Goal: Transaction & Acquisition: Purchase product/service

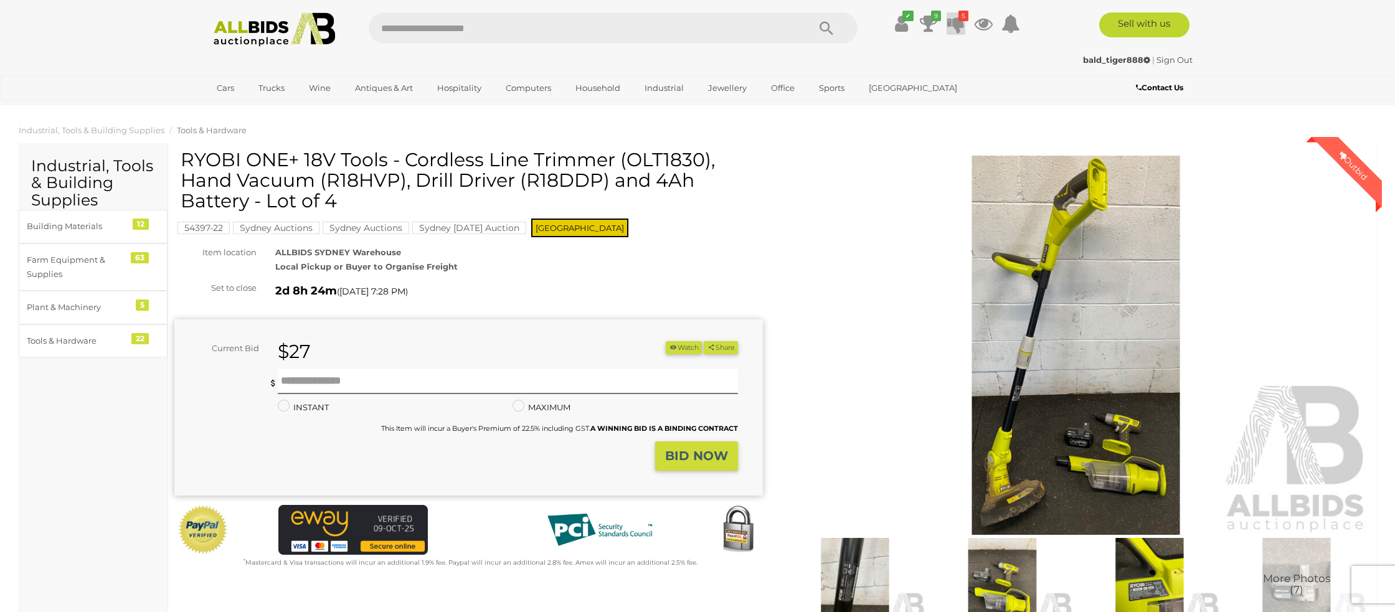
click at [956, 25] on icon at bounding box center [955, 23] width 17 height 22
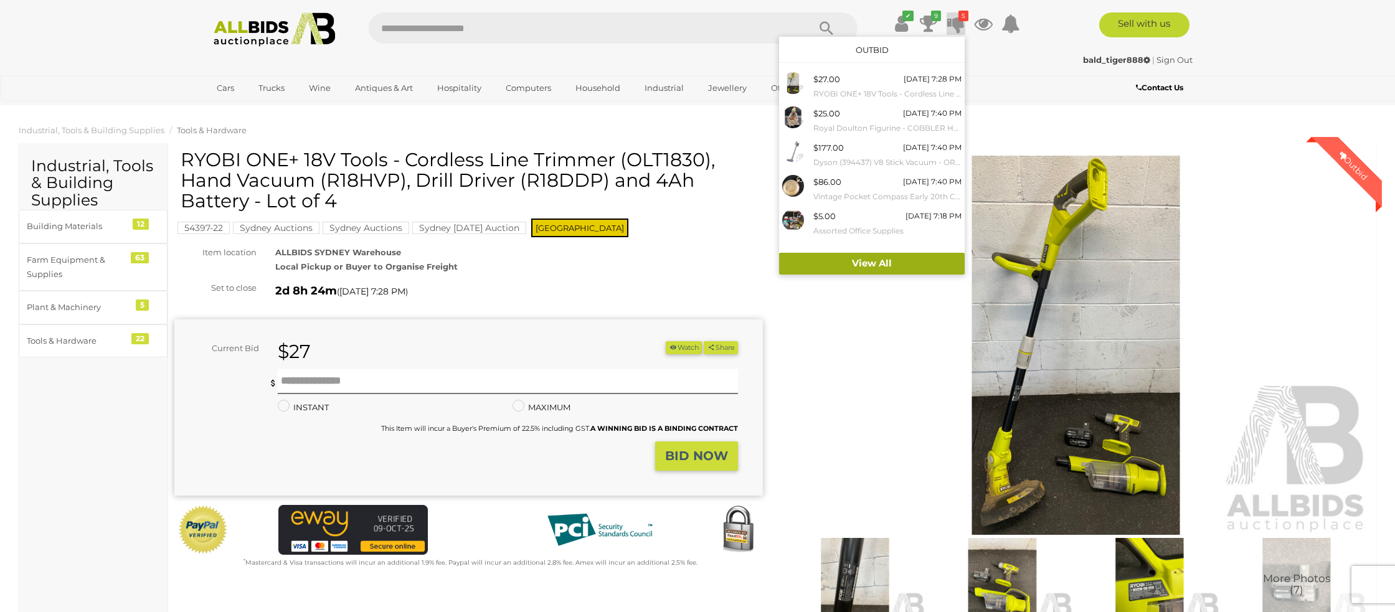
click at [887, 263] on link "View All" at bounding box center [872, 264] width 186 height 22
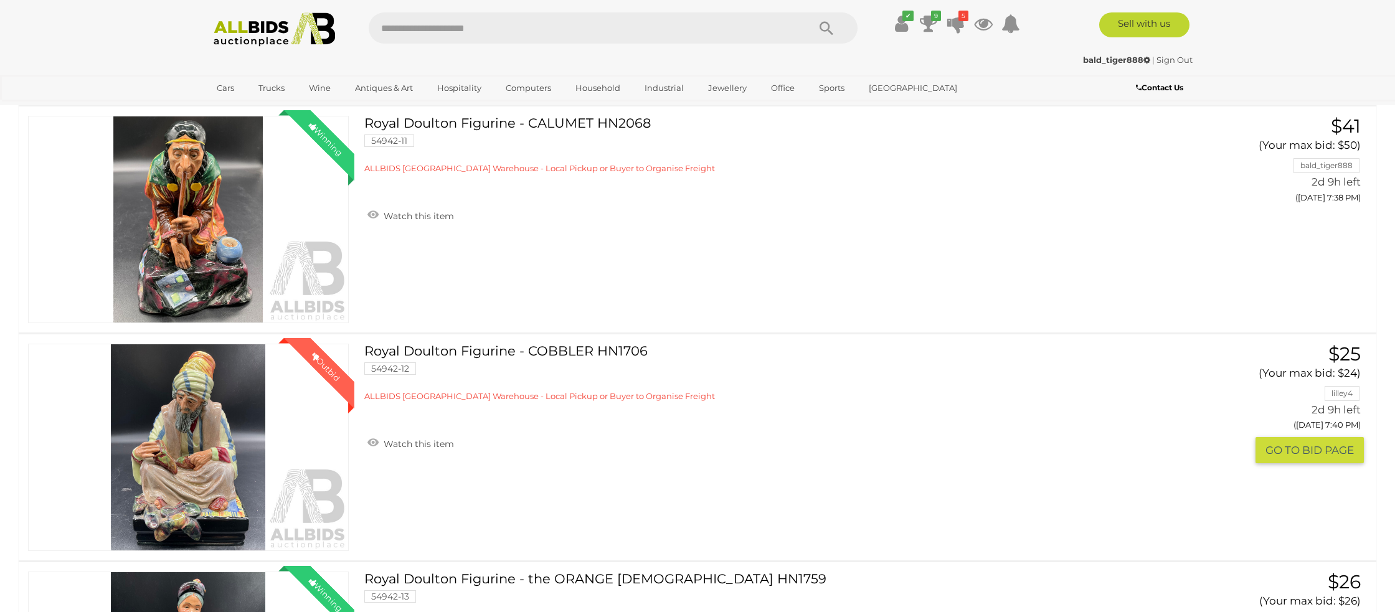
scroll to position [841, 0]
click at [1288, 454] on button "GO TO BID PAGE" at bounding box center [1309, 449] width 108 height 27
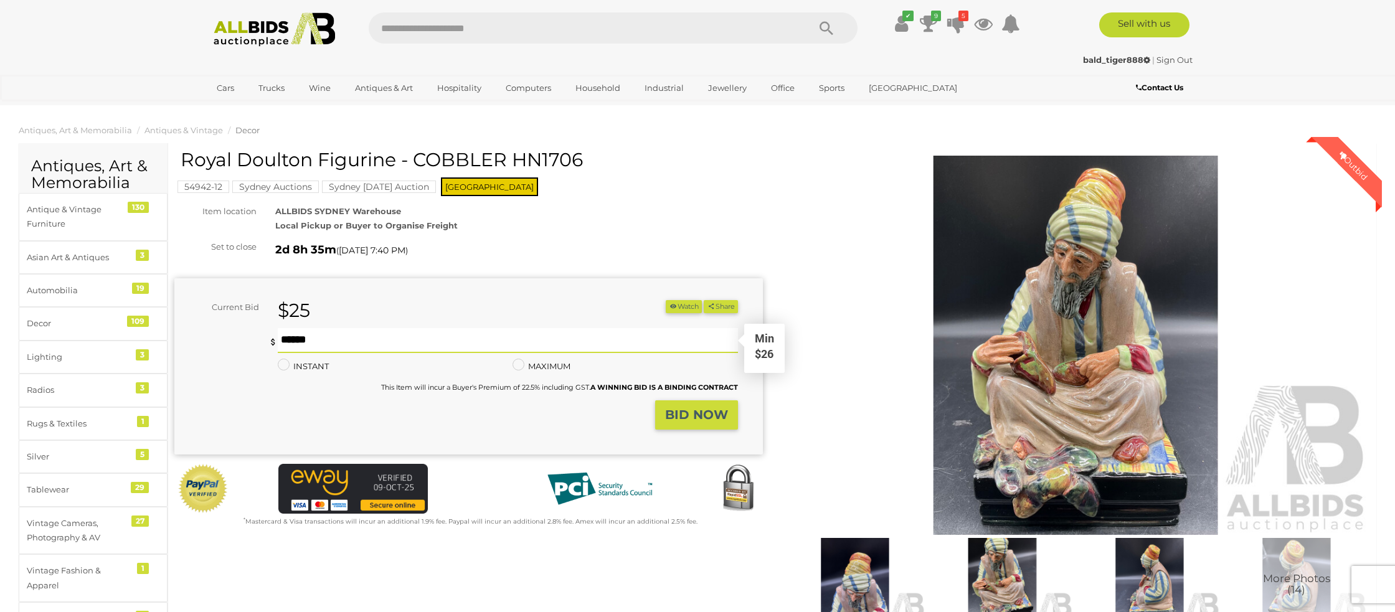
click at [324, 344] on input "text" at bounding box center [508, 340] width 460 height 25
type input "*"
type input "**"
click at [712, 412] on strong "BID NOW" at bounding box center [696, 414] width 63 height 15
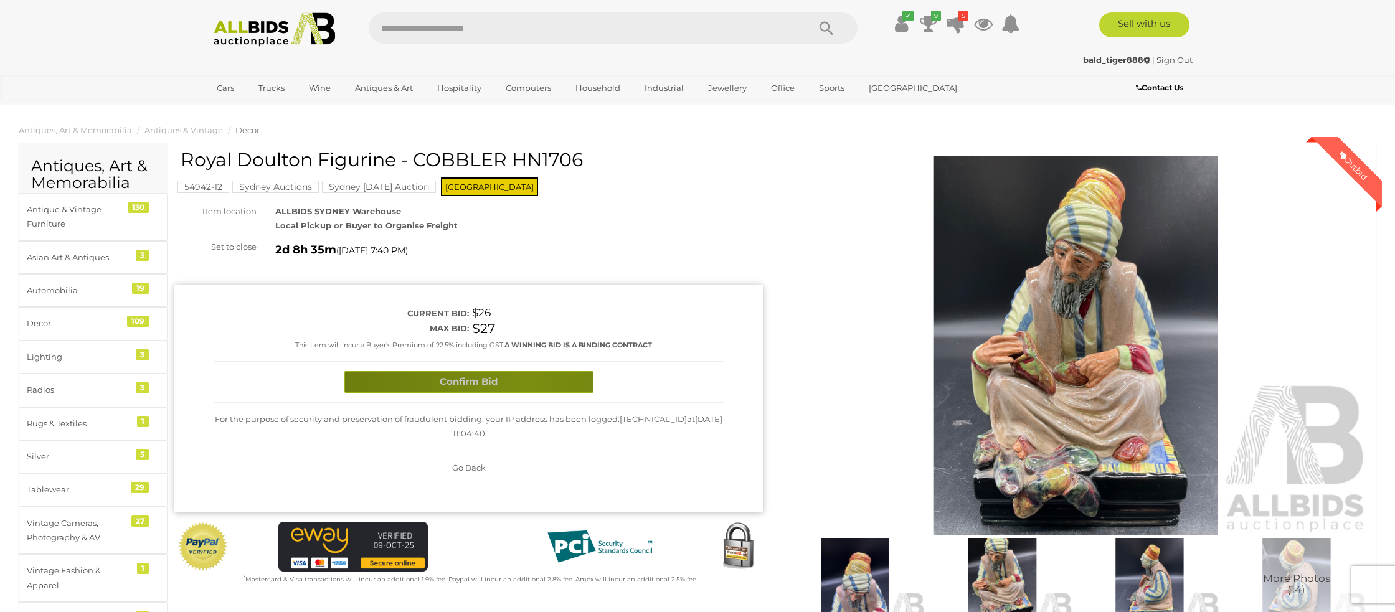
click at [527, 383] on button "Confirm Bid" at bounding box center [468, 382] width 249 height 22
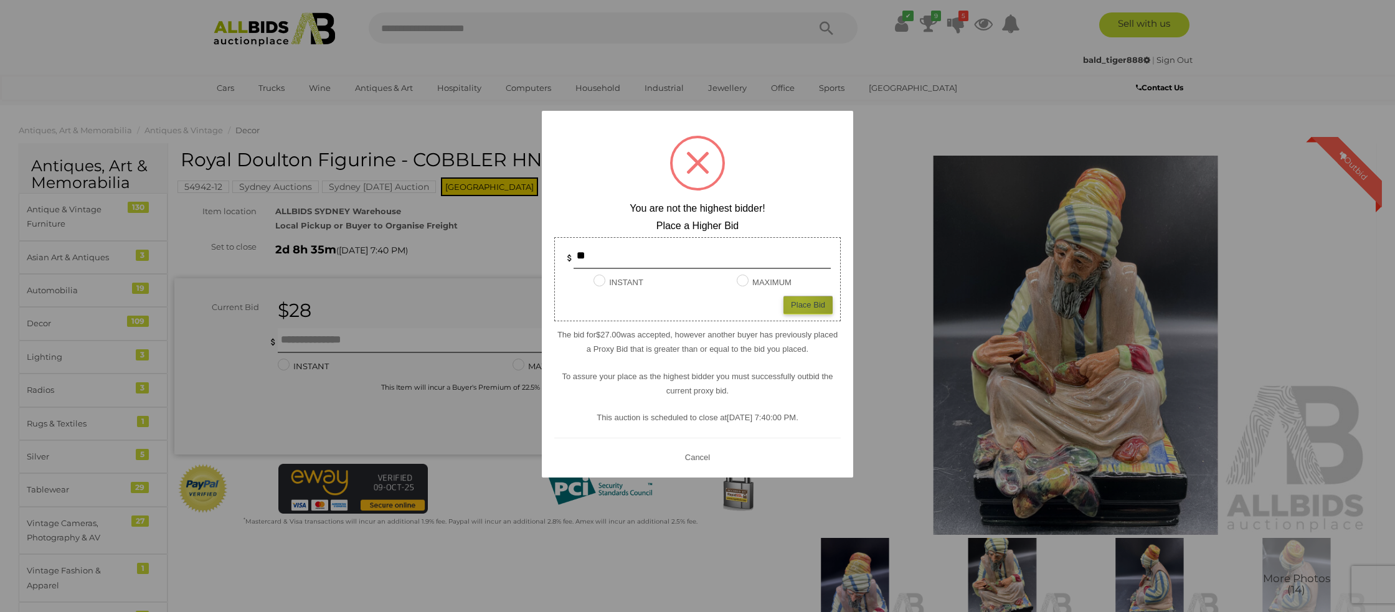
click at [797, 300] on div "Place Bid" at bounding box center [807, 305] width 49 height 18
type input "**"
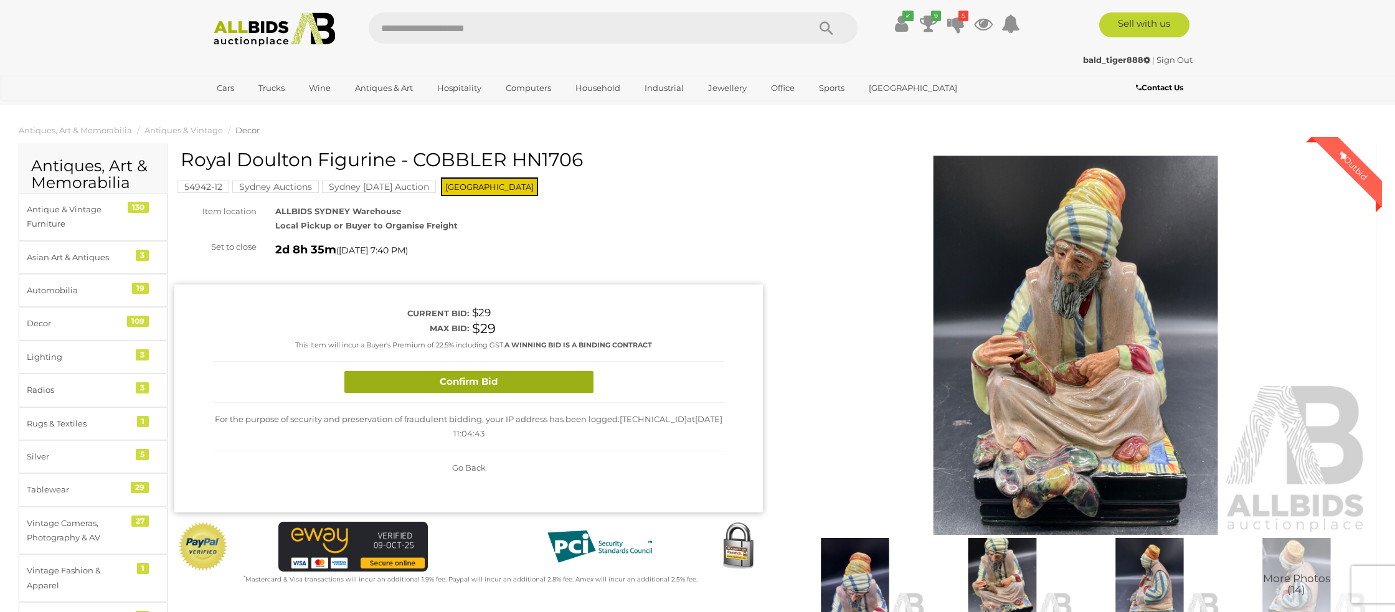
click at [526, 392] on div "Confirm Bid" at bounding box center [469, 382] width 510 height 41
click at [519, 380] on button "Confirm Bid" at bounding box center [468, 382] width 249 height 22
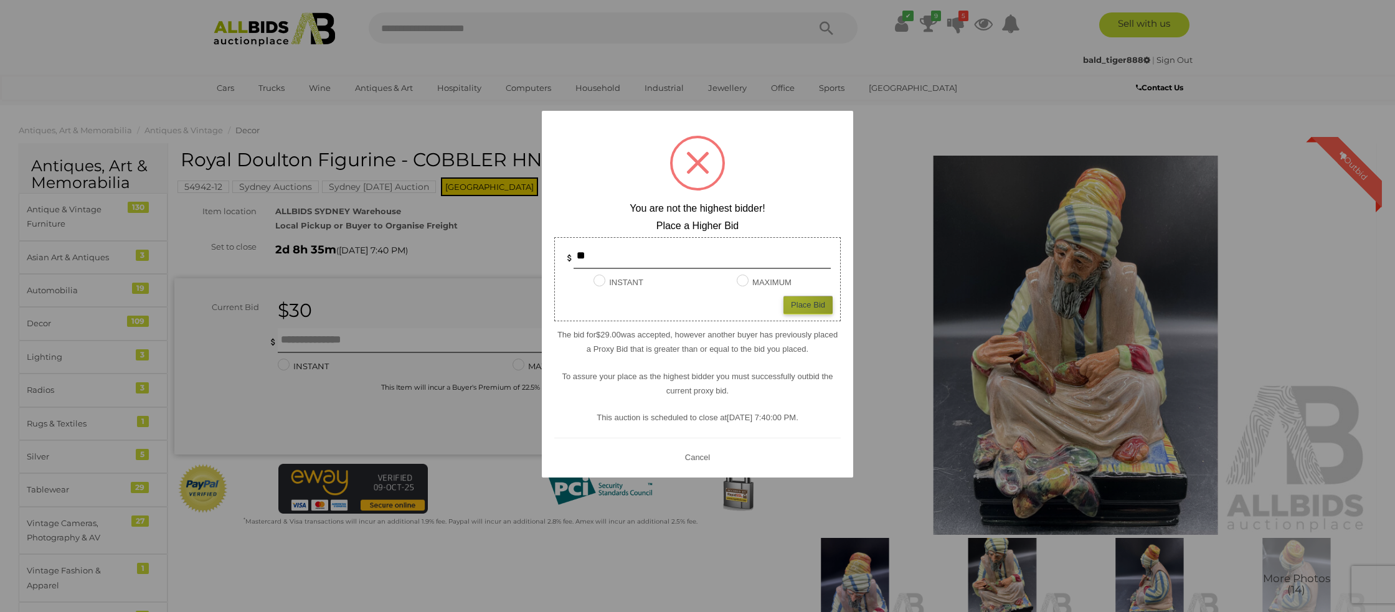
click at [791, 297] on div "Place Bid" at bounding box center [807, 305] width 49 height 18
type input "**"
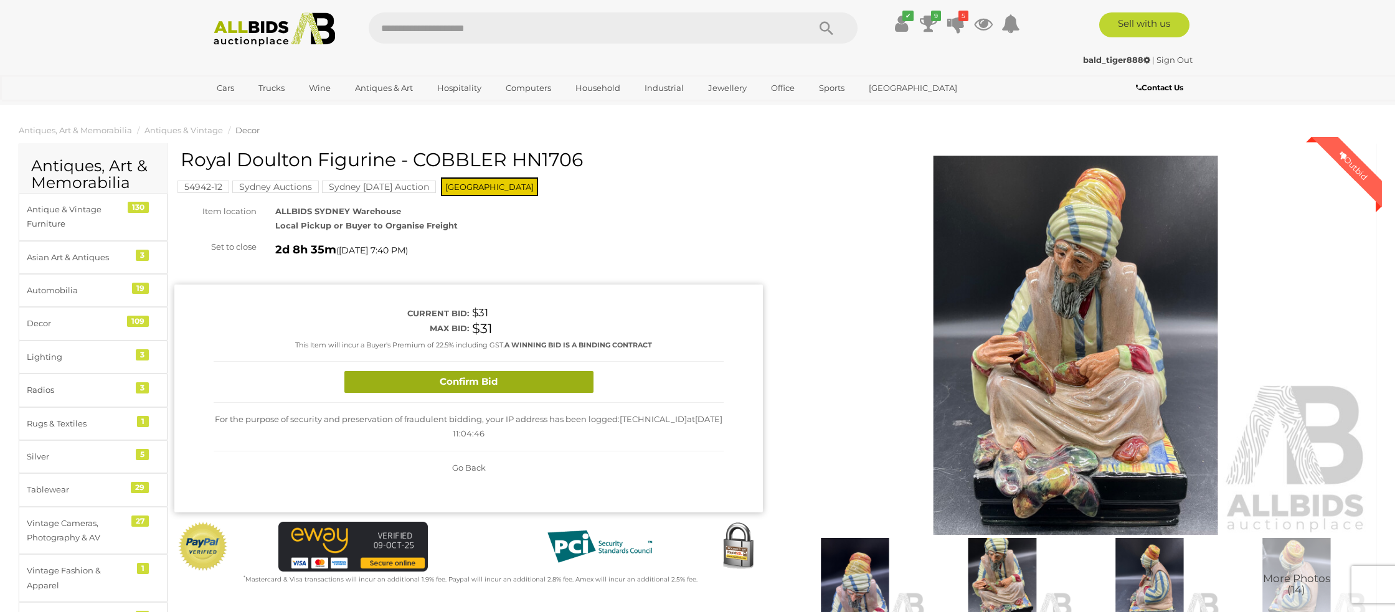
click at [483, 379] on button "Confirm Bid" at bounding box center [468, 382] width 249 height 22
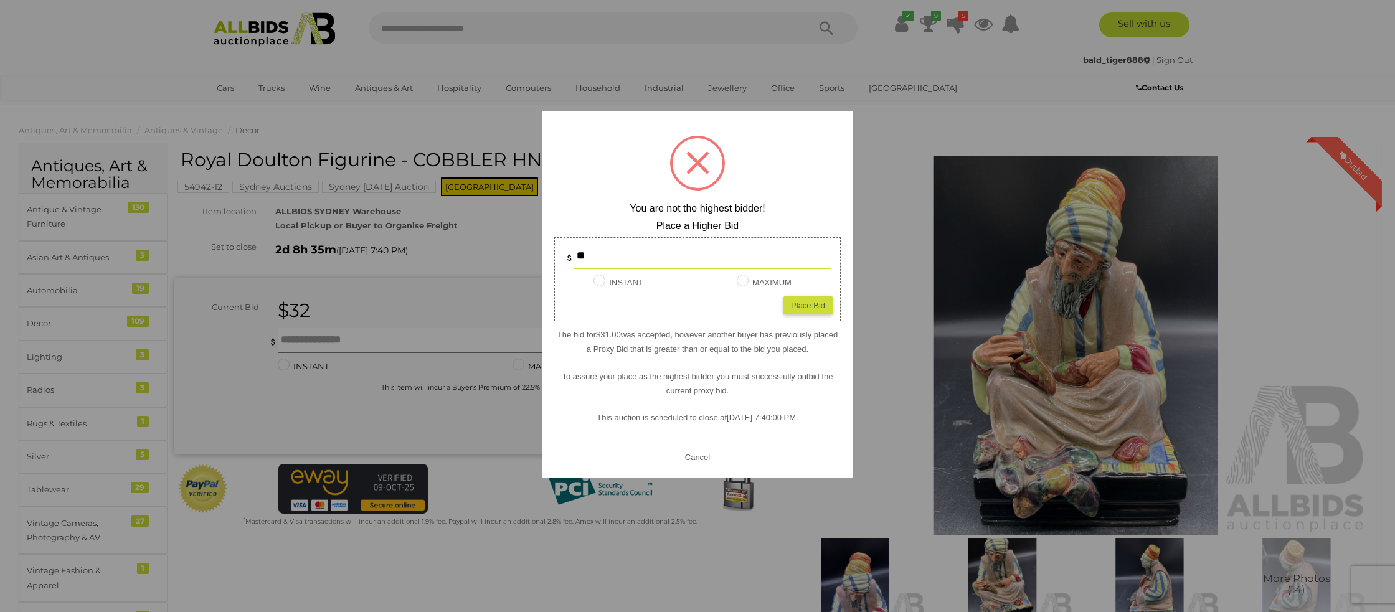
click at [595, 260] on input "**" at bounding box center [701, 256] width 257 height 25
type input "*"
type input "**"
click at [804, 298] on div "Place Bid" at bounding box center [807, 305] width 49 height 18
type input "**"
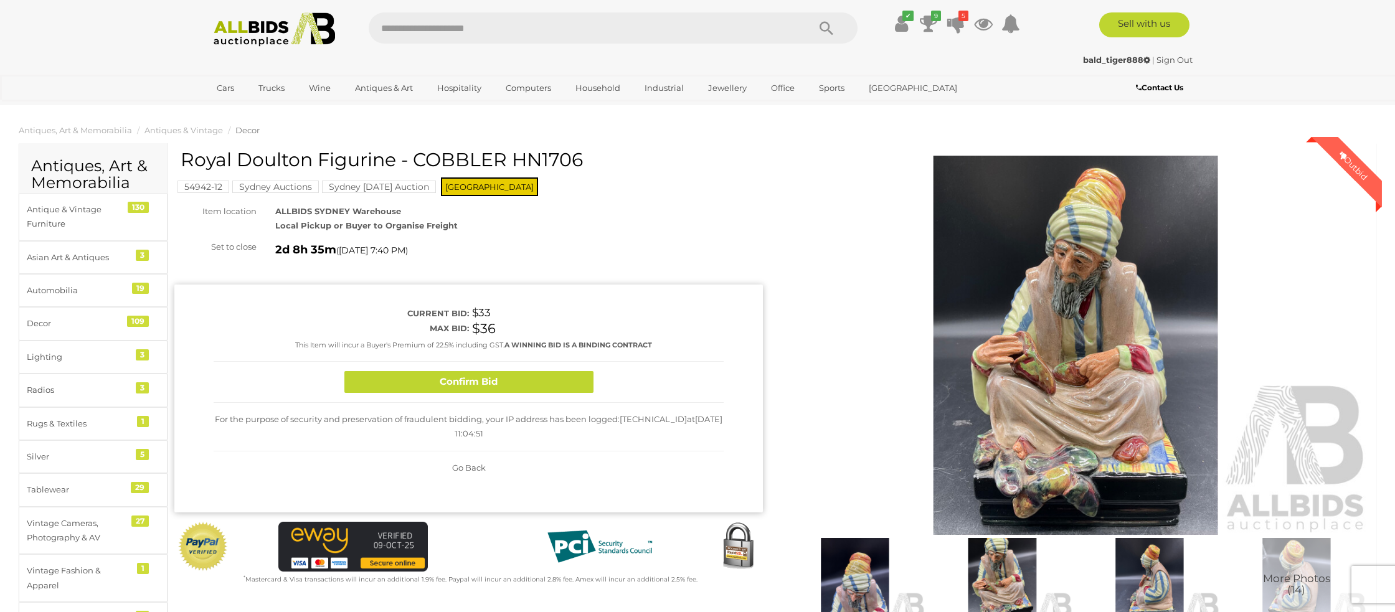
click at [498, 385] on button "Confirm Bid" at bounding box center [468, 382] width 249 height 22
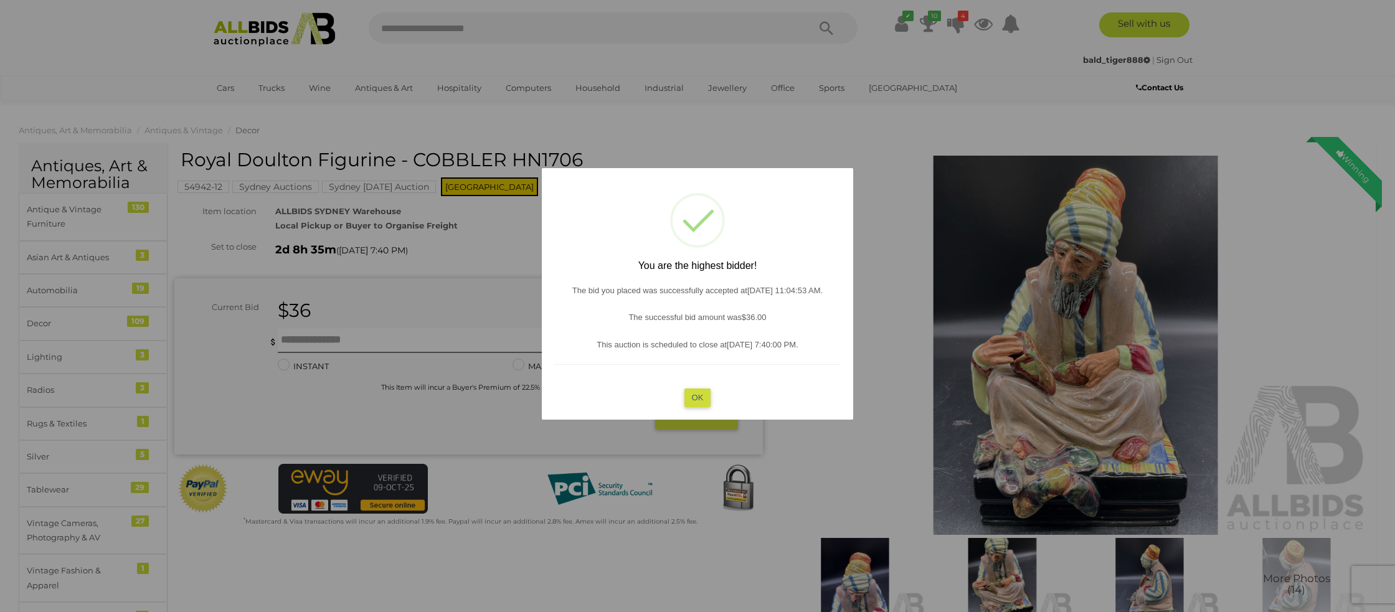
click at [693, 395] on button "OK" at bounding box center [697, 398] width 27 height 18
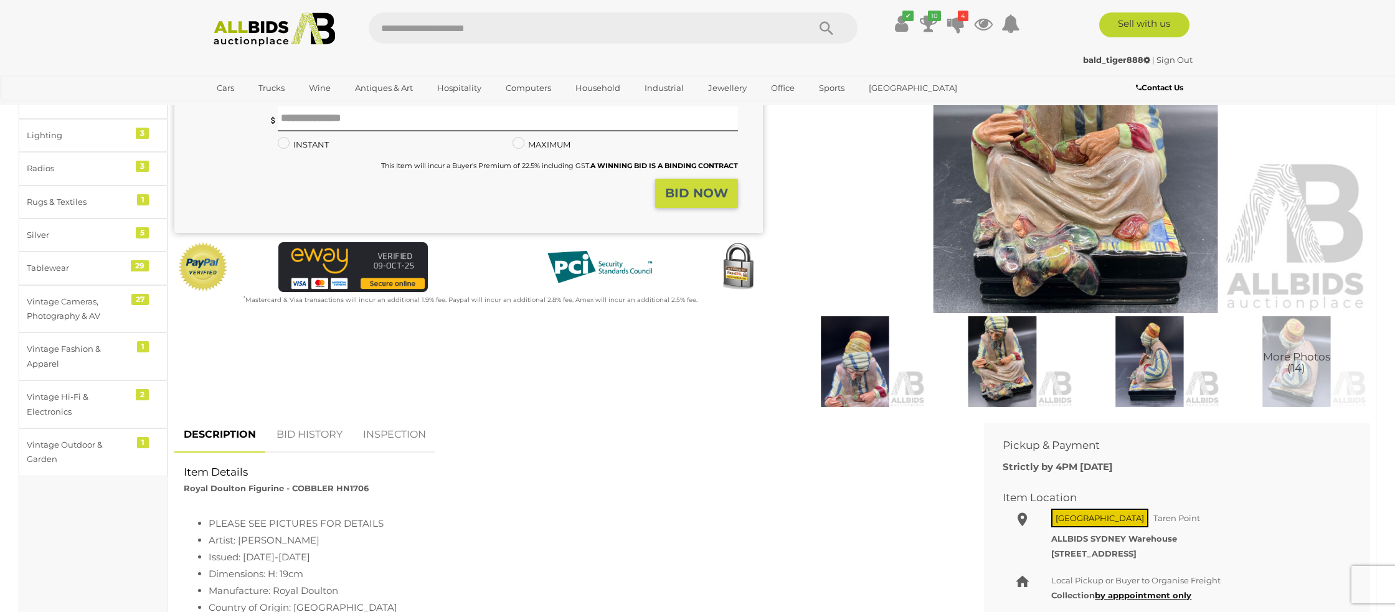
scroll to position [225, 0]
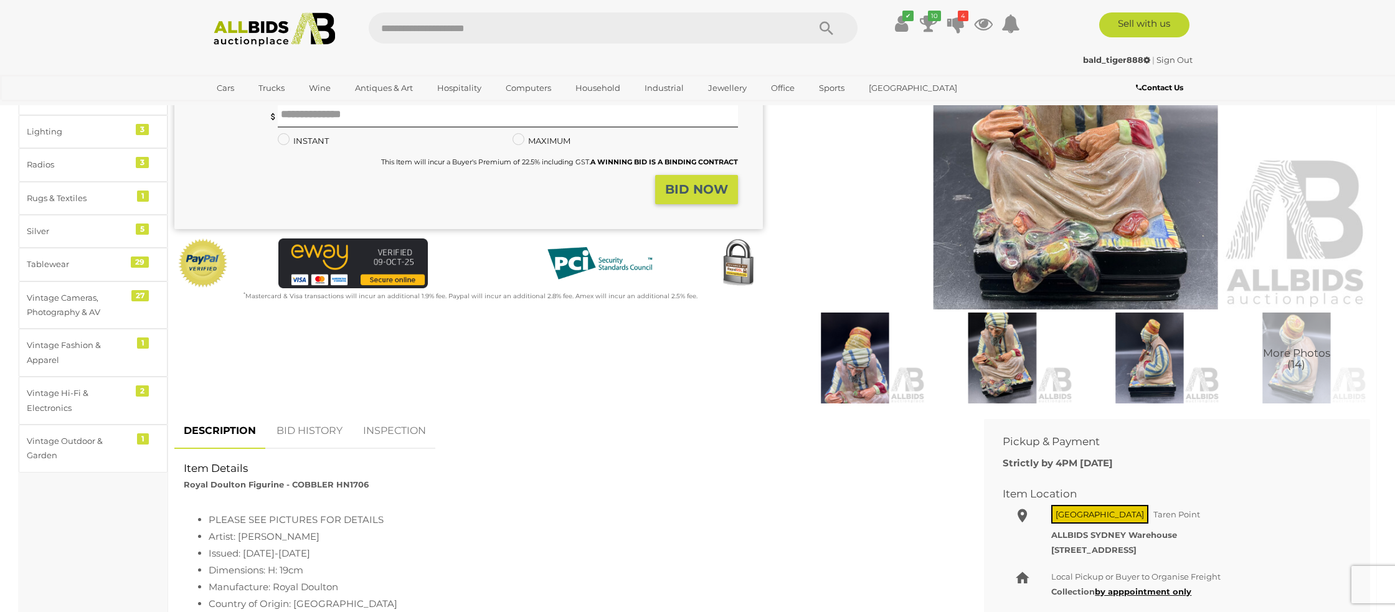
click at [289, 429] on link "BID HISTORY" at bounding box center [309, 431] width 85 height 37
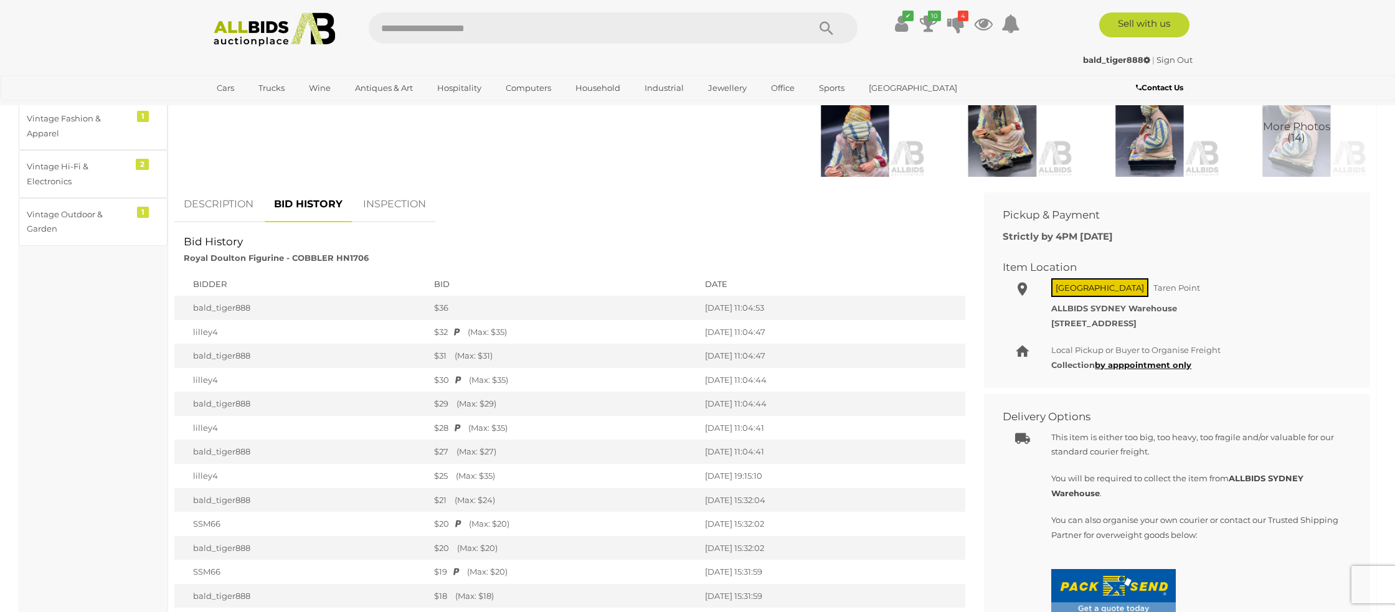
scroll to position [0, 0]
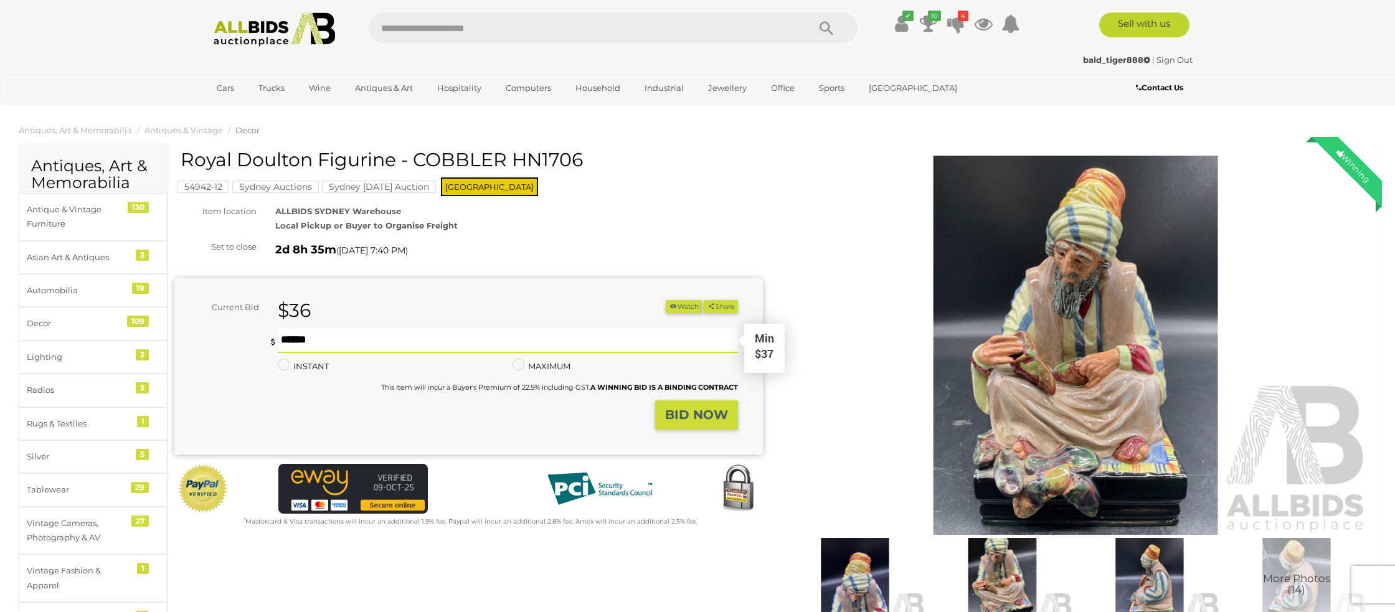
click at [306, 337] on input "text" at bounding box center [508, 340] width 460 height 25
type input "**"
click at [683, 422] on button "BID NOW" at bounding box center [696, 414] width 83 height 29
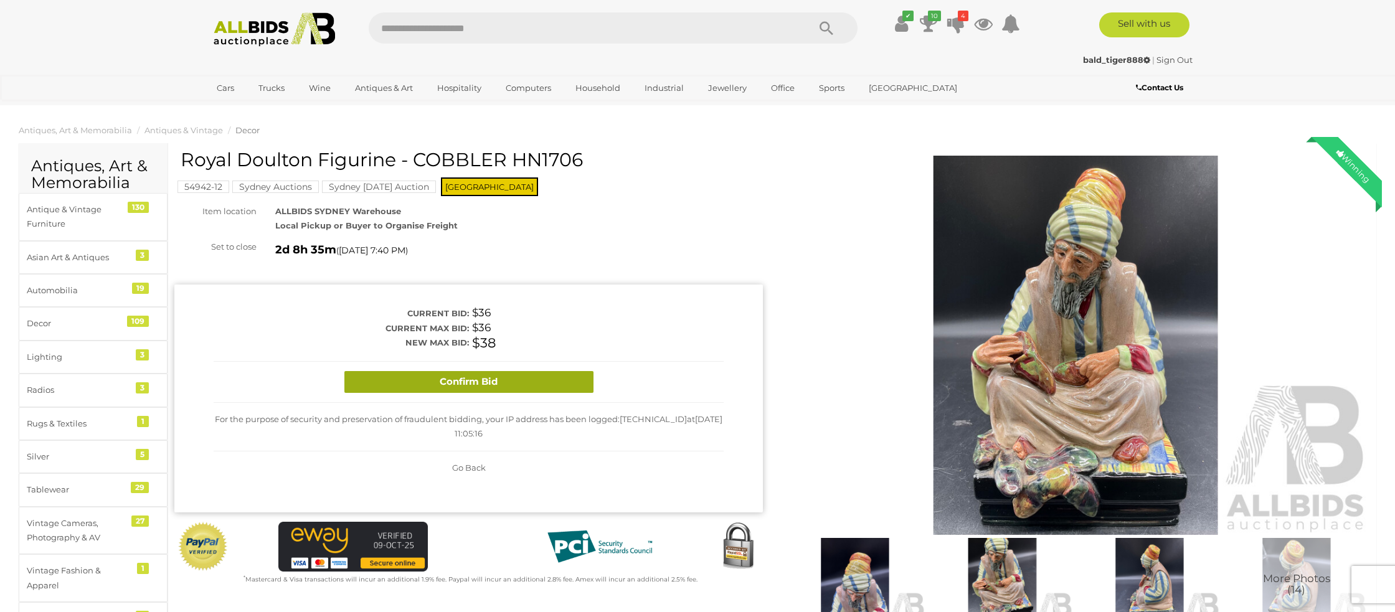
click at [498, 381] on button "Confirm Bid" at bounding box center [468, 382] width 249 height 22
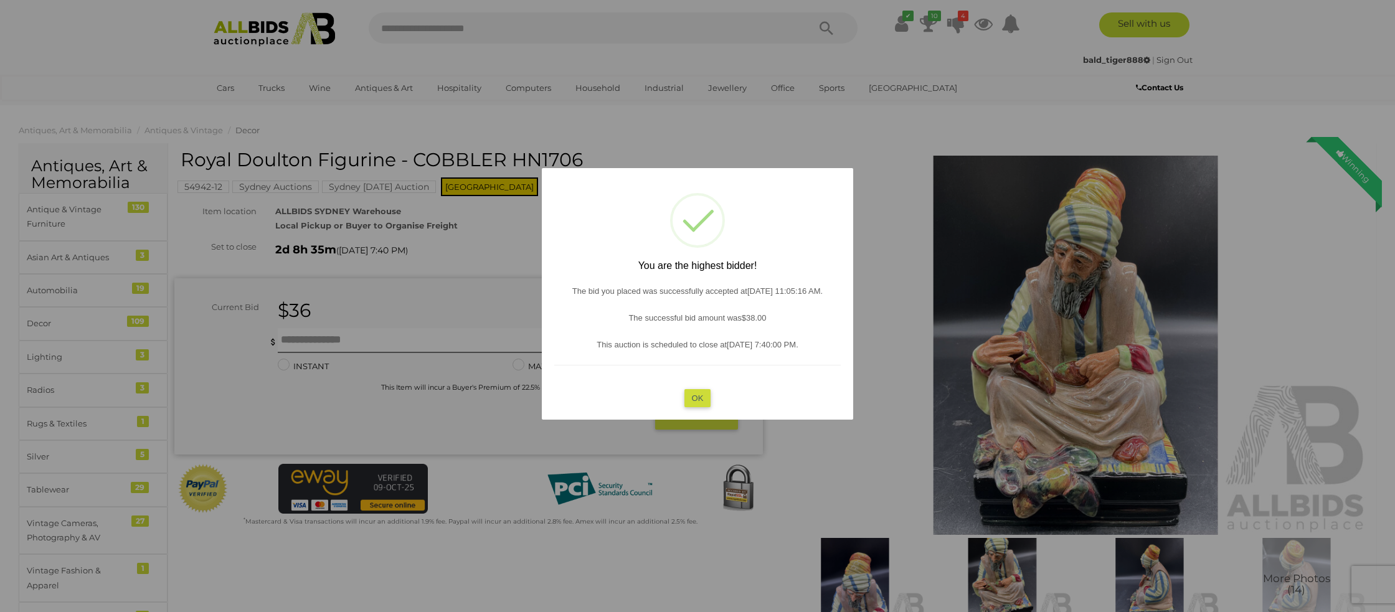
drag, startPoint x: 703, startPoint y: 402, endPoint x: 698, endPoint y: 398, distance: 6.6
click at [702, 402] on button "OK" at bounding box center [697, 398] width 27 height 18
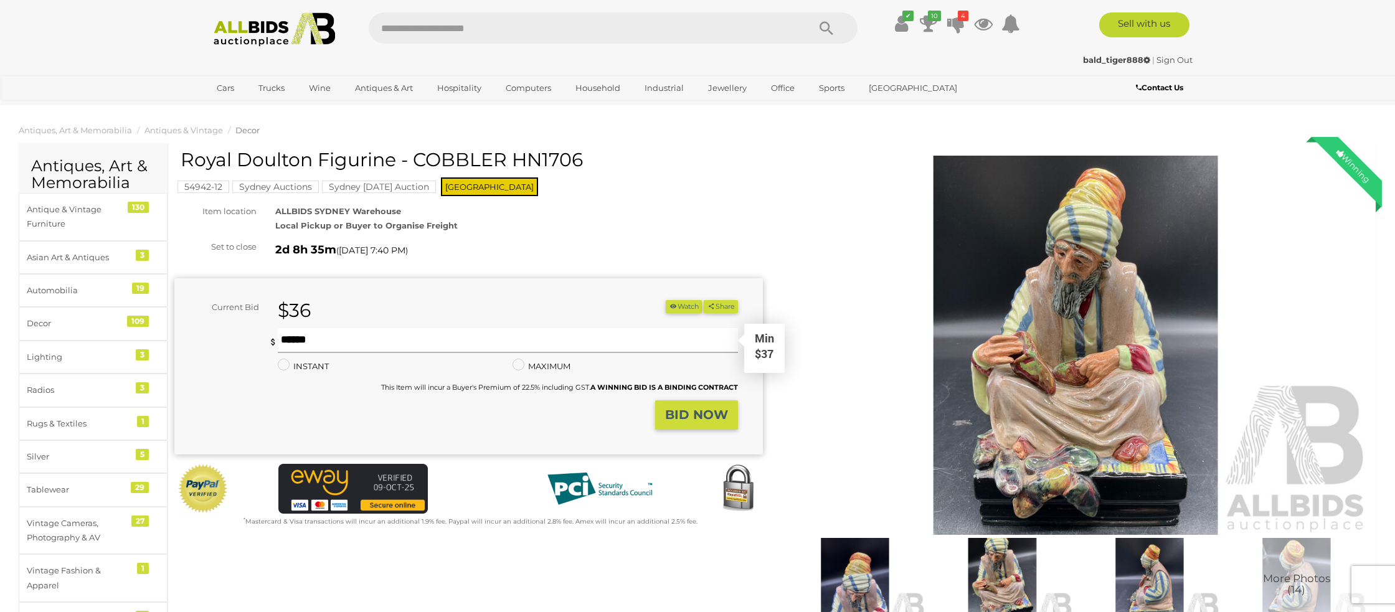
click at [336, 336] on input "text" at bounding box center [508, 340] width 460 height 25
type input "**"
click at [688, 415] on strong "BID NOW" at bounding box center [696, 414] width 63 height 15
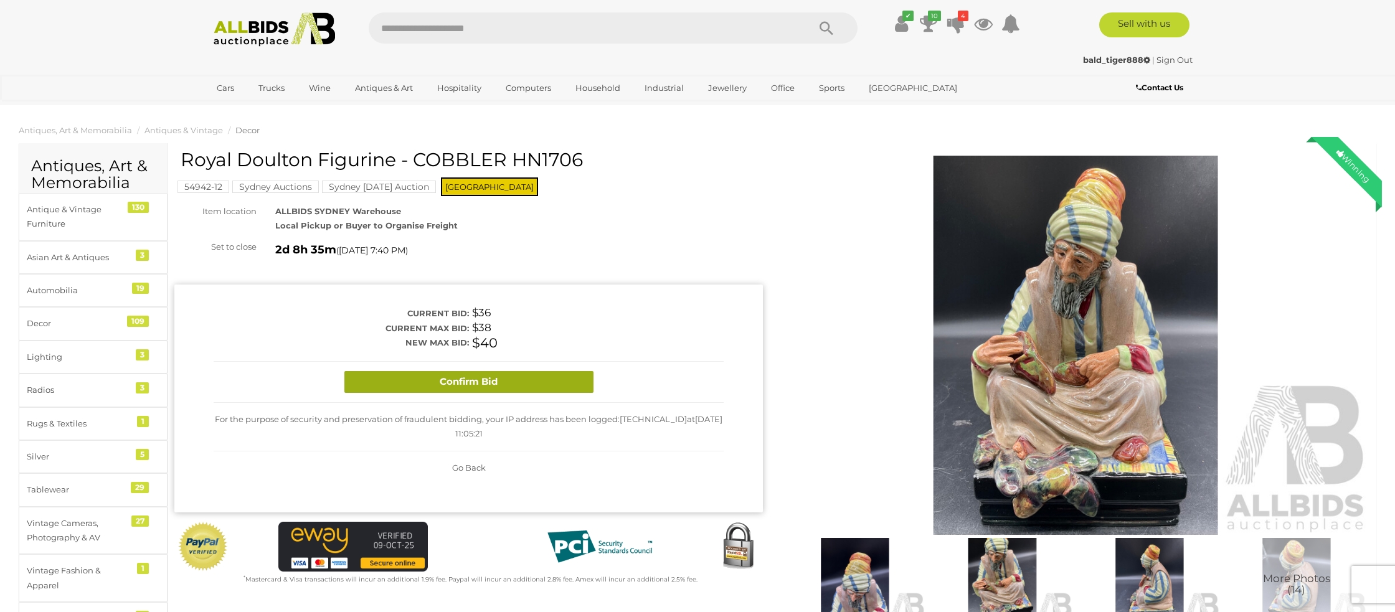
drag, startPoint x: 459, startPoint y: 387, endPoint x: 465, endPoint y: 391, distance: 6.7
click at [459, 386] on button "Confirm Bid" at bounding box center [468, 382] width 249 height 22
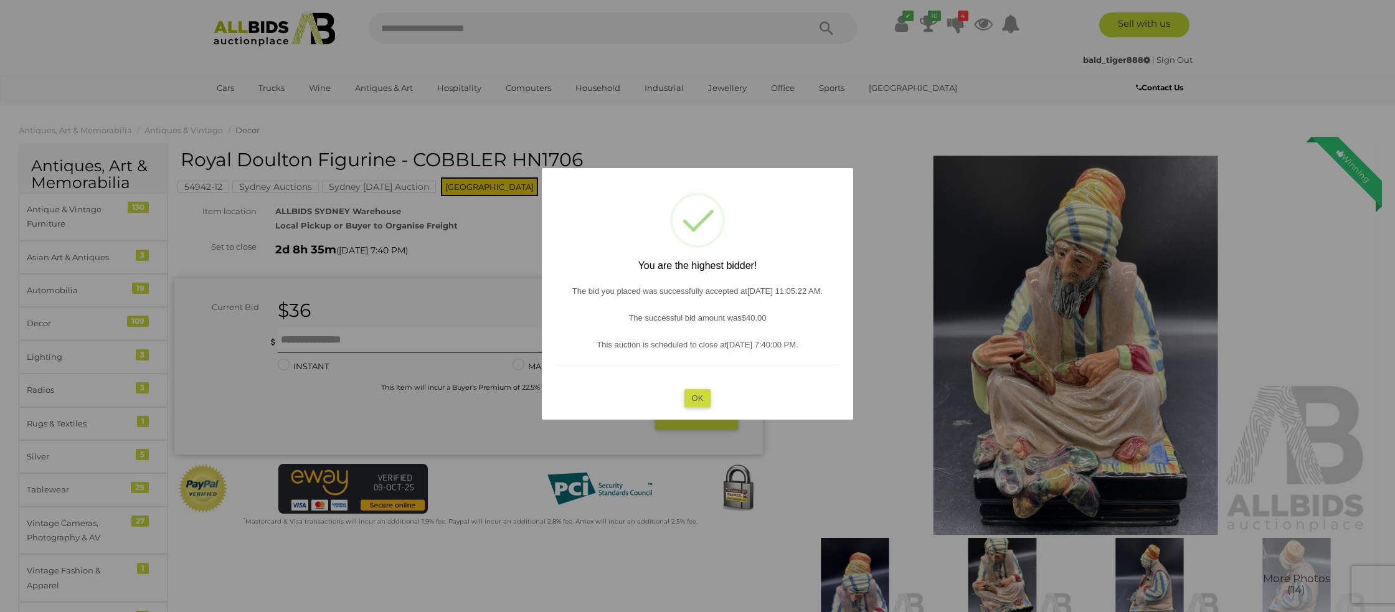
click at [702, 393] on button "OK" at bounding box center [697, 398] width 27 height 18
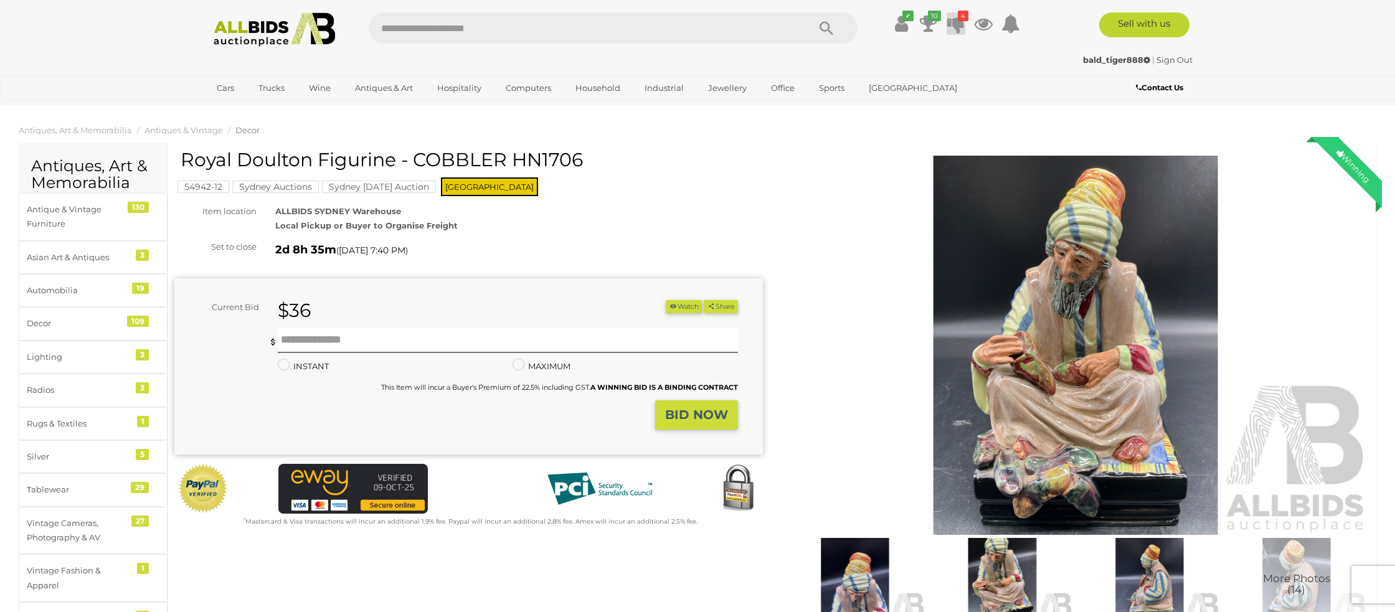
click at [951, 23] on icon at bounding box center [955, 23] width 17 height 22
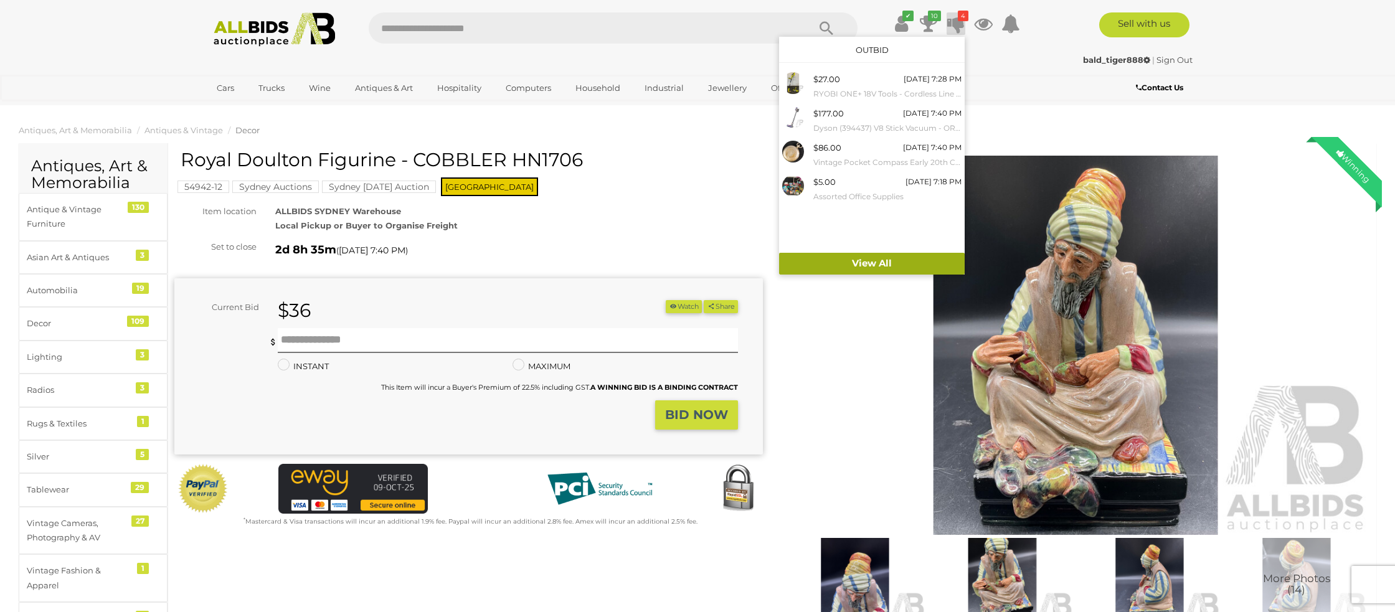
click at [869, 273] on link "View All" at bounding box center [872, 264] width 186 height 22
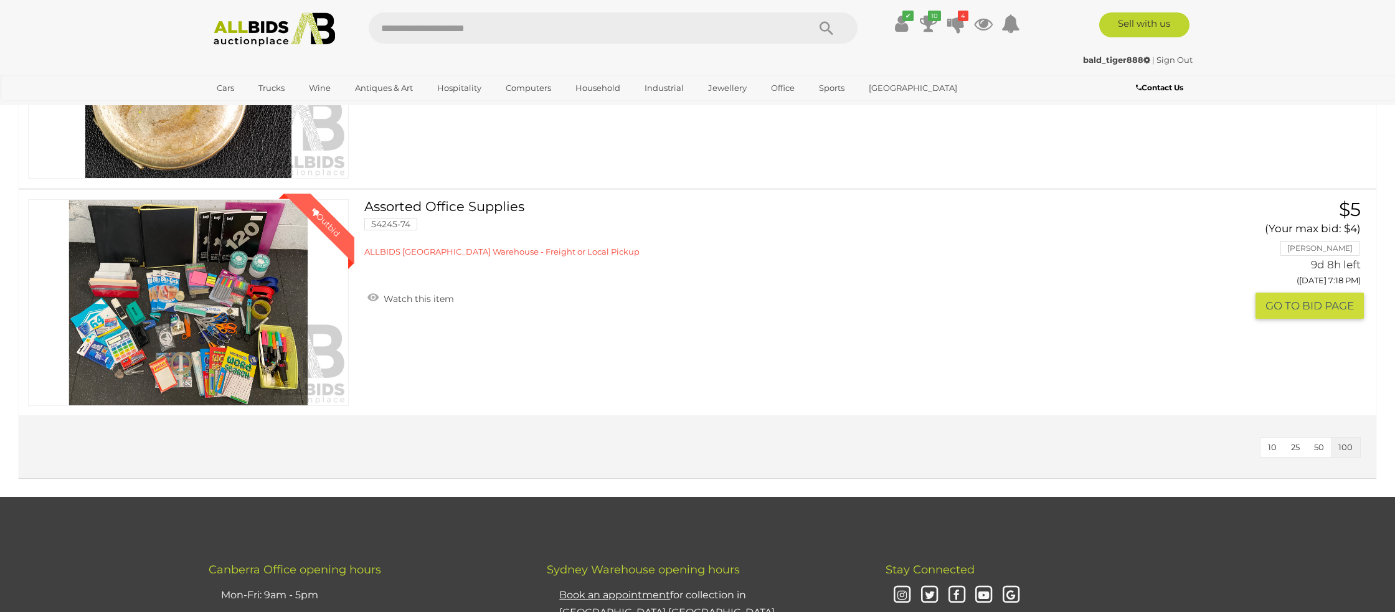
scroll to position [3021, 0]
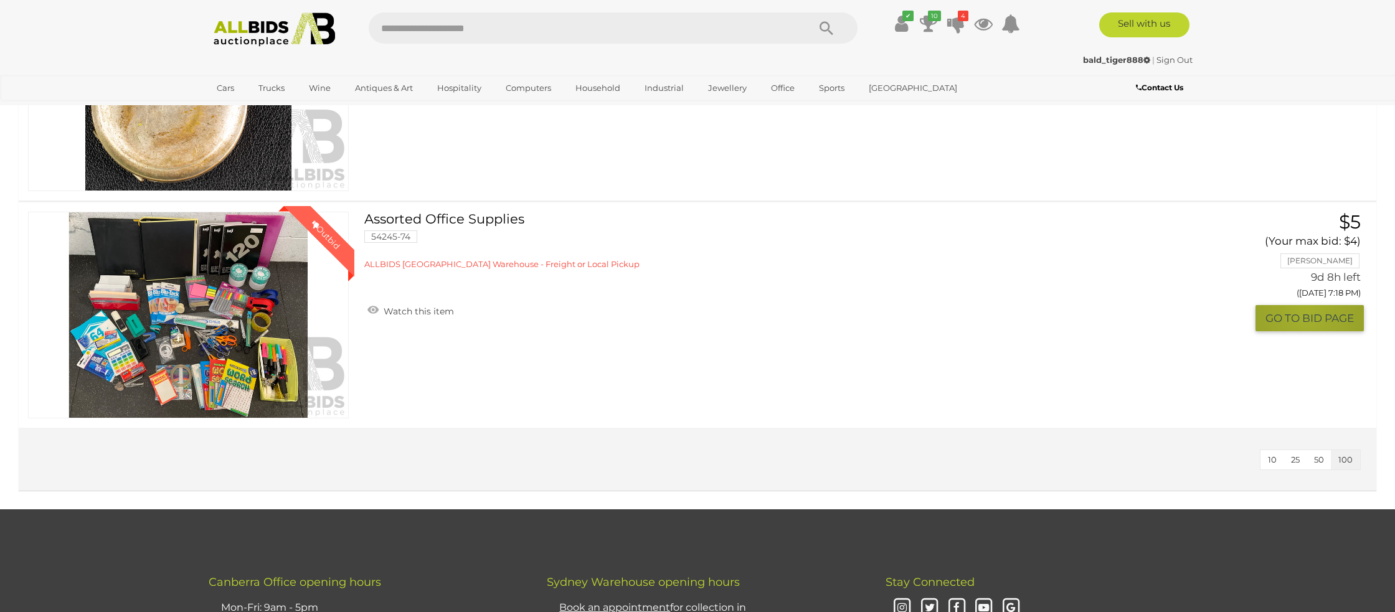
click at [1305, 313] on button "GO TO BID PAGE" at bounding box center [1309, 318] width 108 height 27
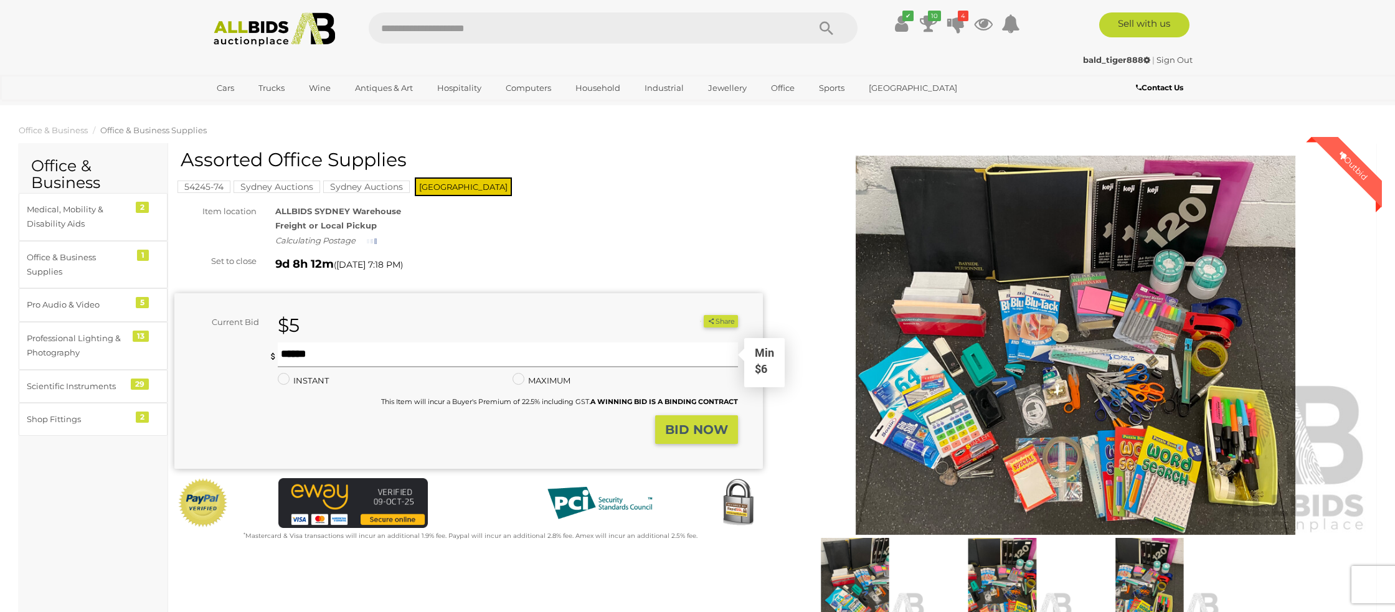
click at [311, 360] on input "text" at bounding box center [508, 354] width 460 height 25
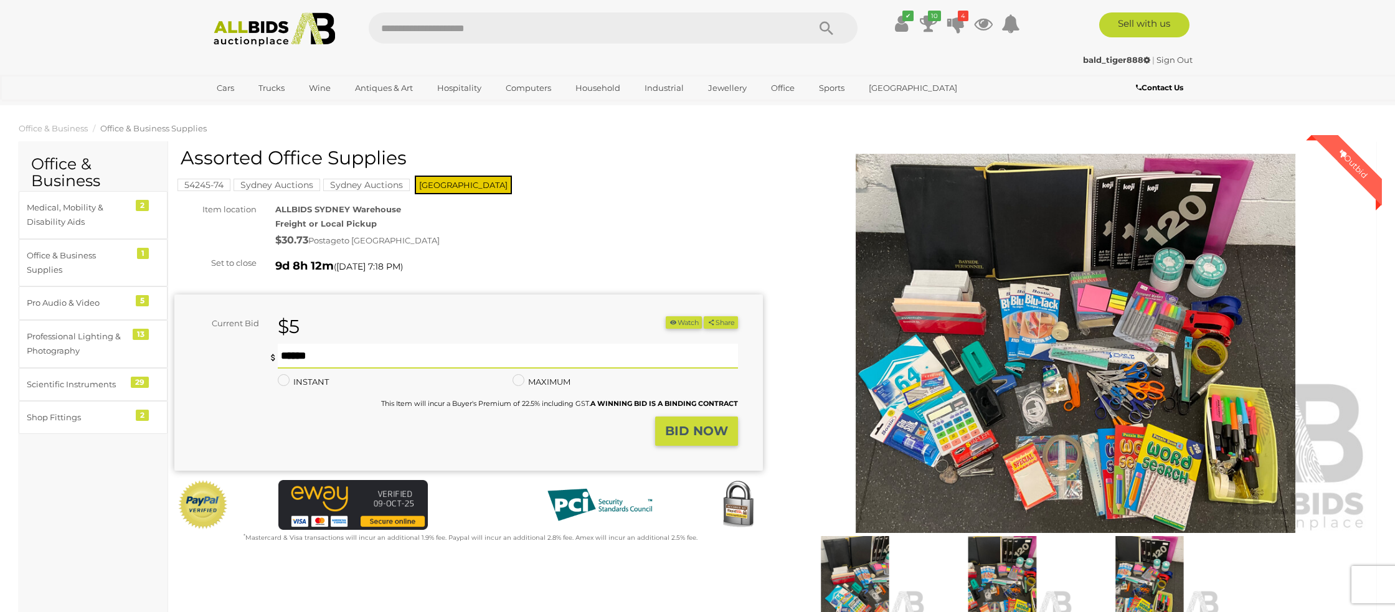
type input "*"
click at [685, 432] on strong "BID NOW" at bounding box center [696, 430] width 63 height 15
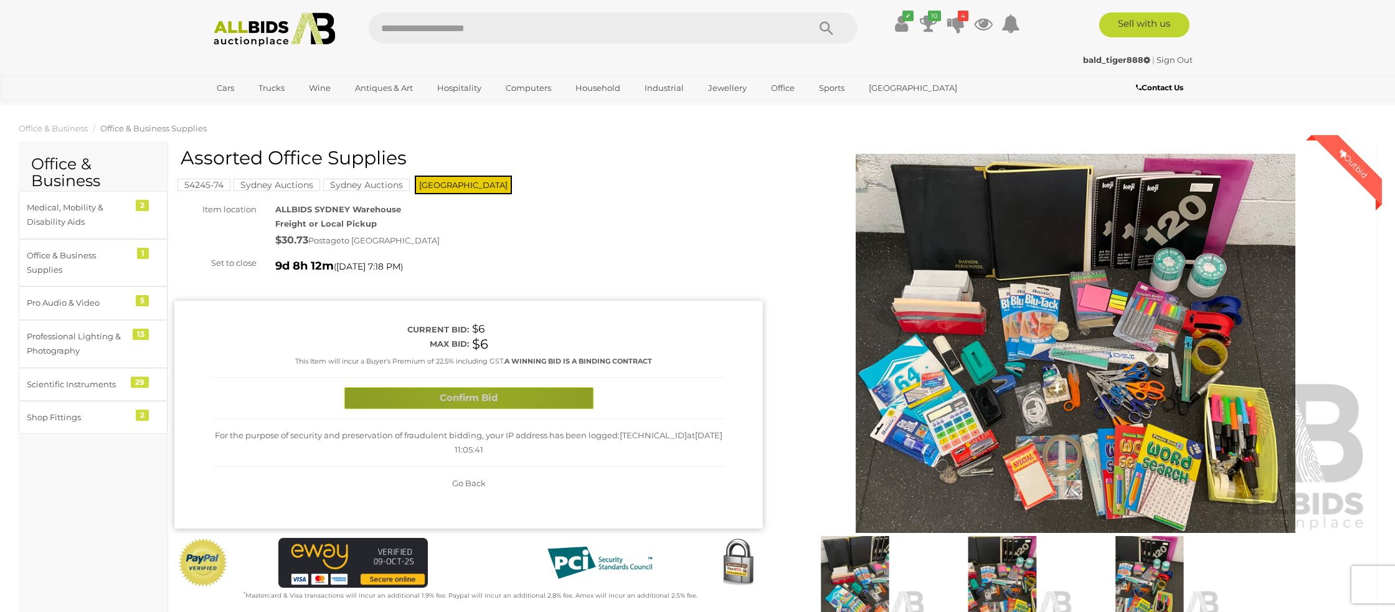
click at [480, 397] on button "Confirm Bid" at bounding box center [468, 398] width 249 height 22
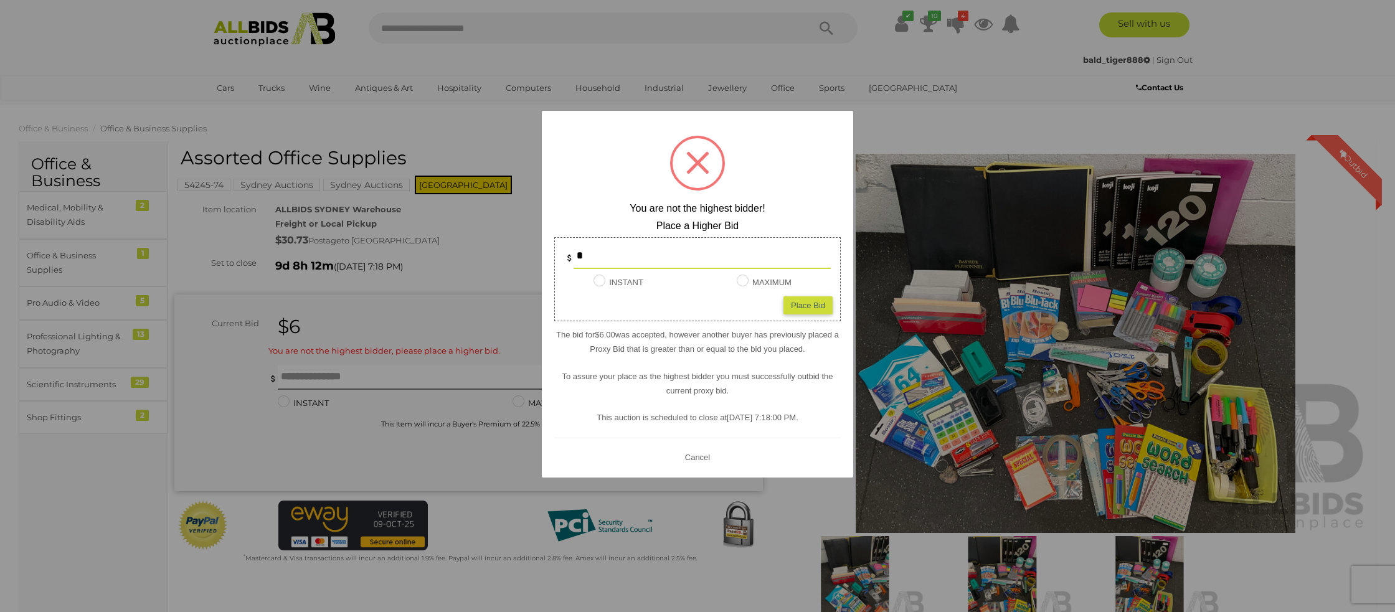
click at [780, 304] on div "* INSTANT Instant Bid only for this item MAXIMUM Place Bid" at bounding box center [697, 279] width 286 height 84
click at [798, 304] on div "Place Bid" at bounding box center [807, 305] width 49 height 18
type input "*"
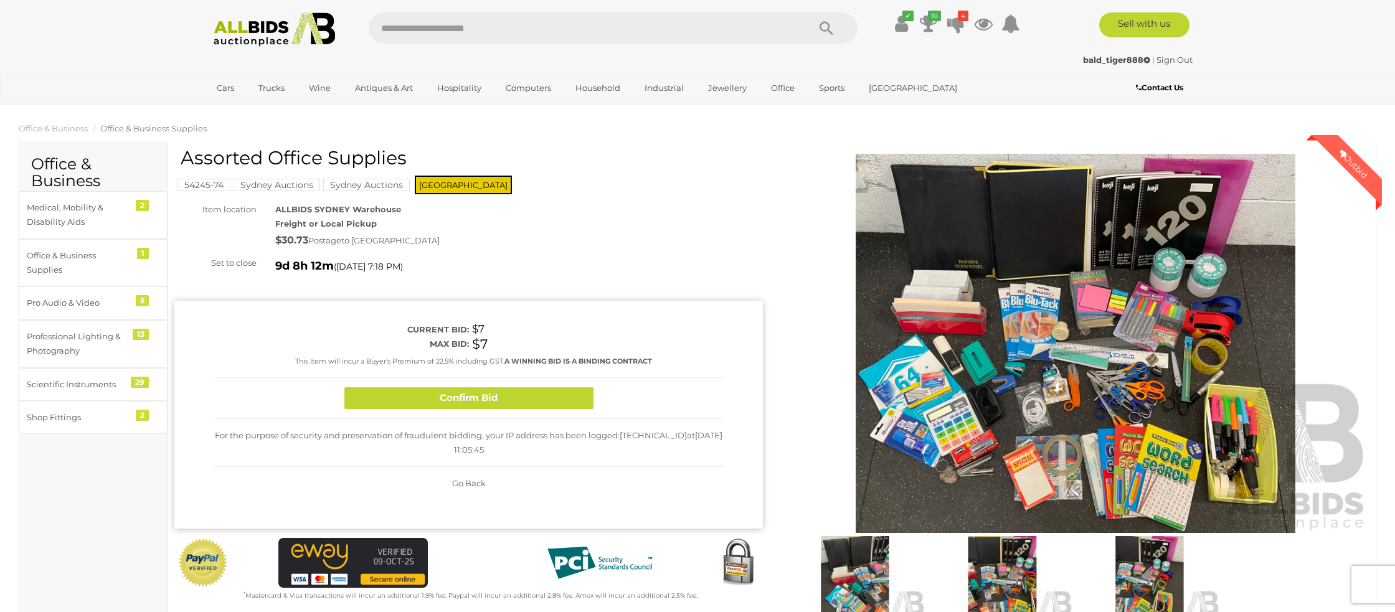
click at [513, 403] on button "Confirm Bid" at bounding box center [468, 398] width 249 height 22
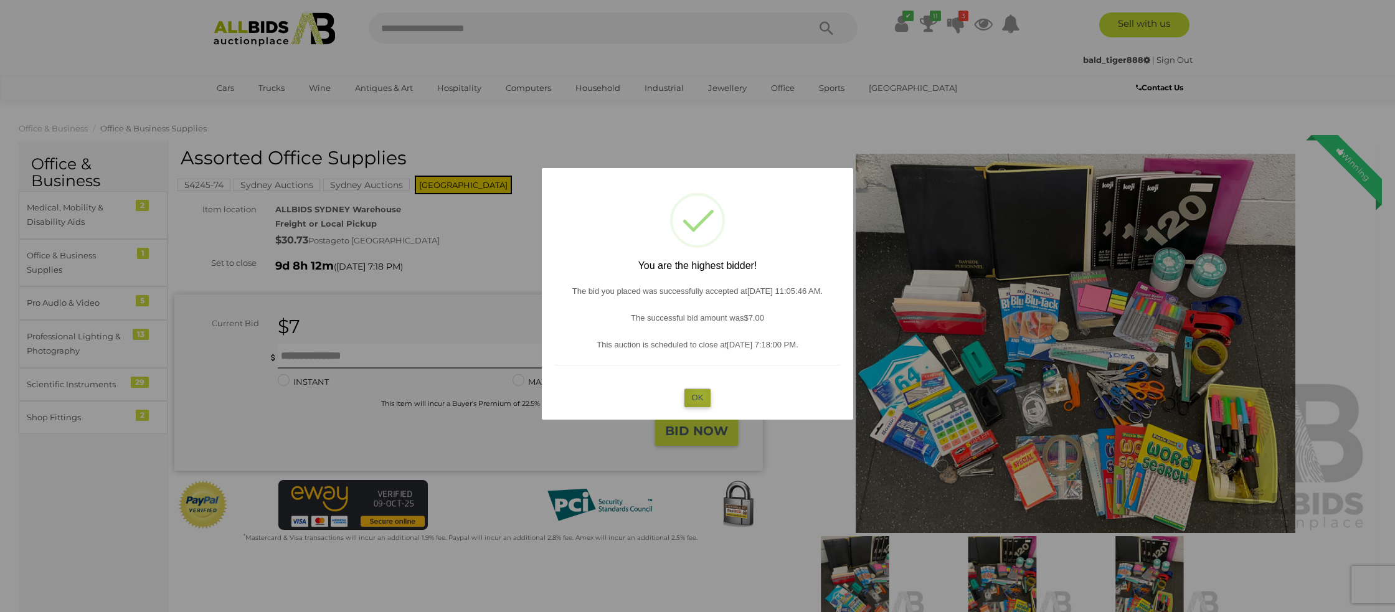
click at [697, 395] on button "OK" at bounding box center [697, 398] width 27 height 18
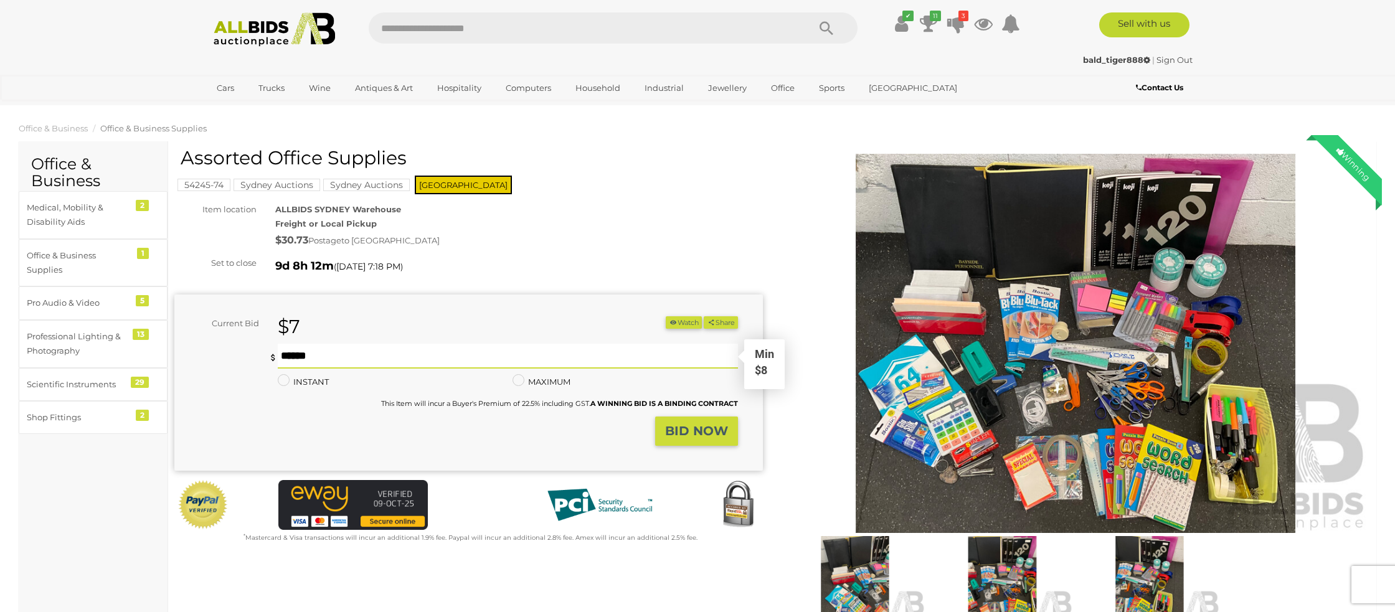
click at [303, 359] on input "text" at bounding box center [508, 356] width 460 height 25
type input "*"
click at [706, 427] on strong "BID NOW" at bounding box center [696, 430] width 63 height 15
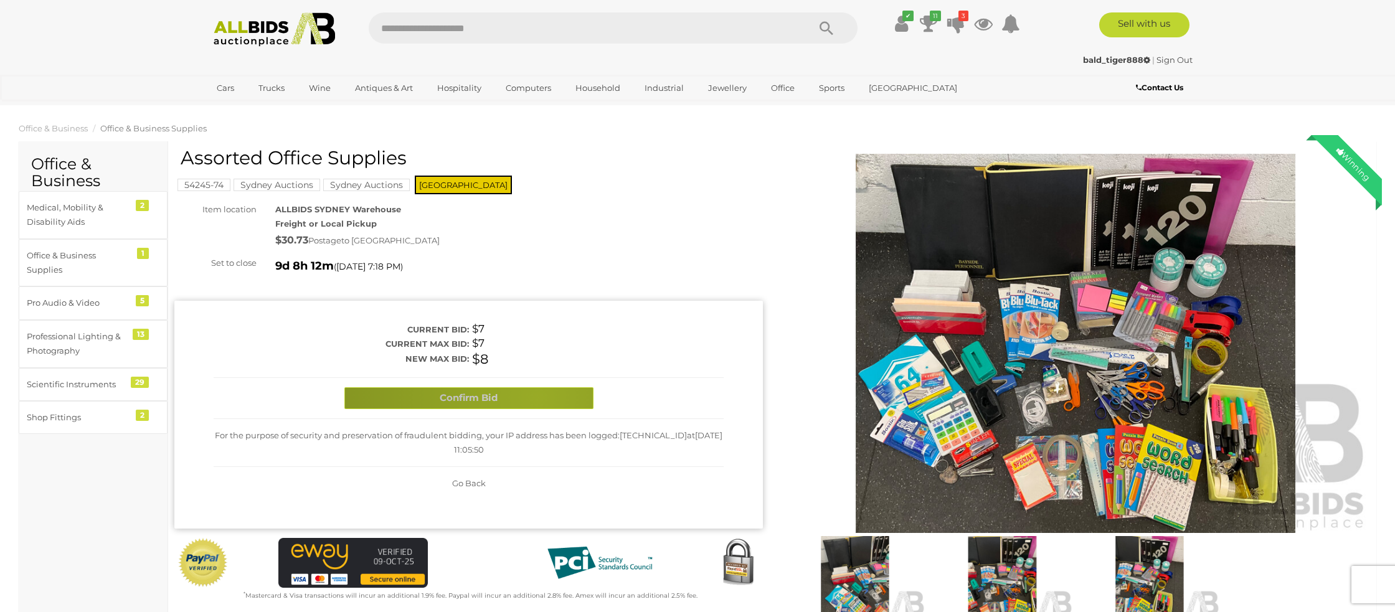
click at [537, 397] on button "Confirm Bid" at bounding box center [468, 398] width 249 height 22
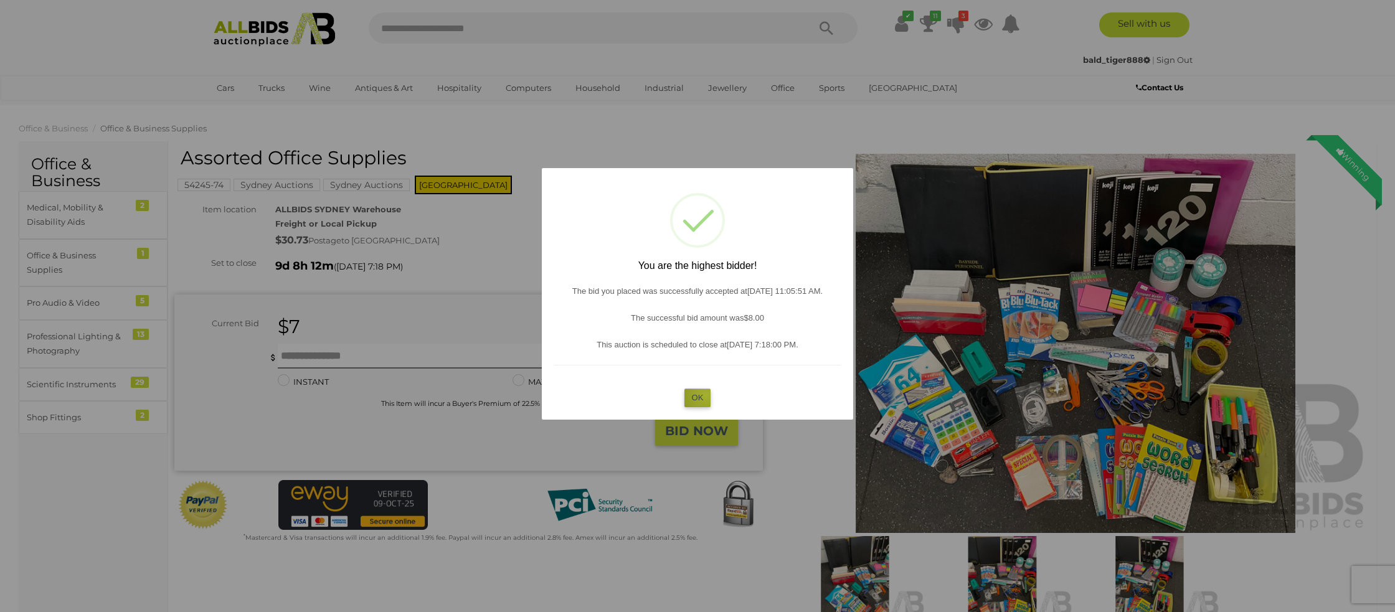
drag, startPoint x: 705, startPoint y: 395, endPoint x: 698, endPoint y: 389, distance: 9.3
click at [698, 389] on button "OK" at bounding box center [697, 398] width 27 height 18
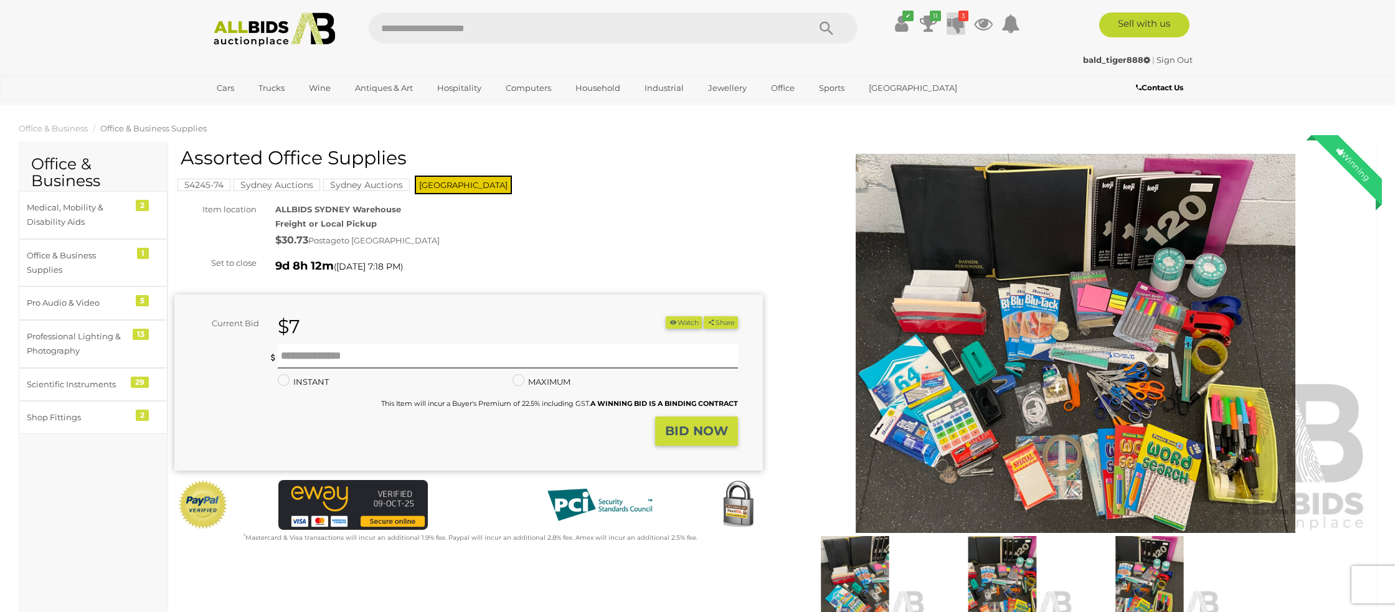
click at [955, 15] on icon at bounding box center [955, 23] width 17 height 22
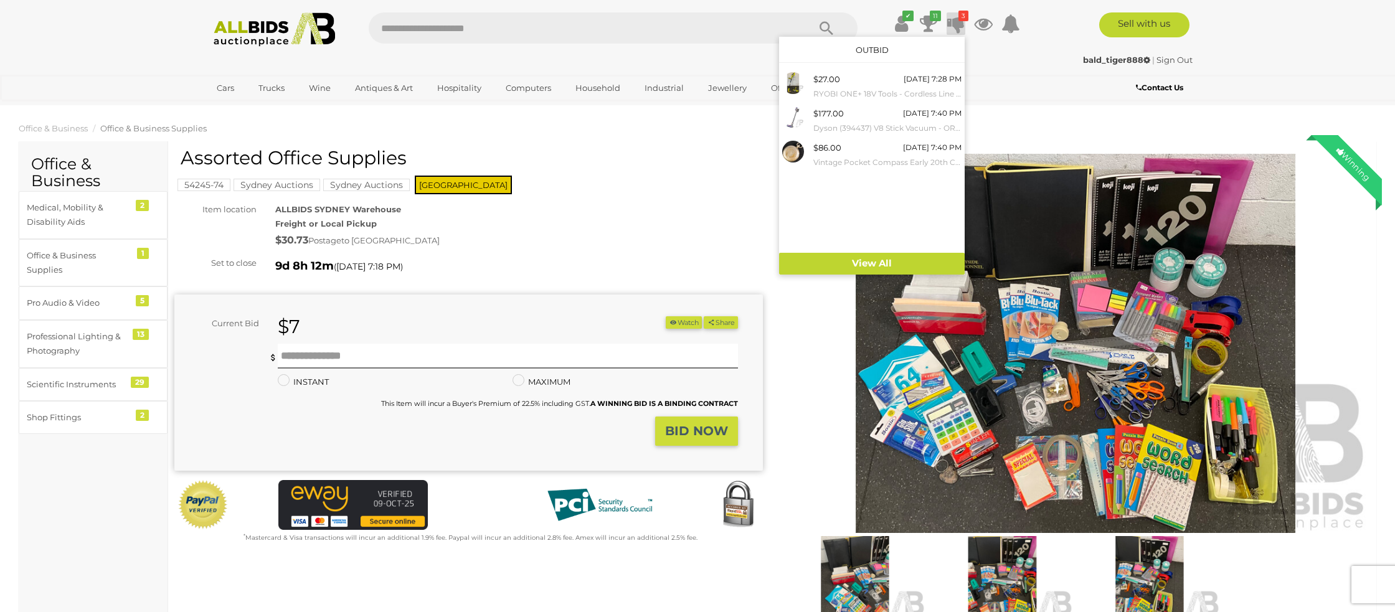
click at [1082, 30] on div "Sell with us" at bounding box center [1120, 24] width 169 height 25
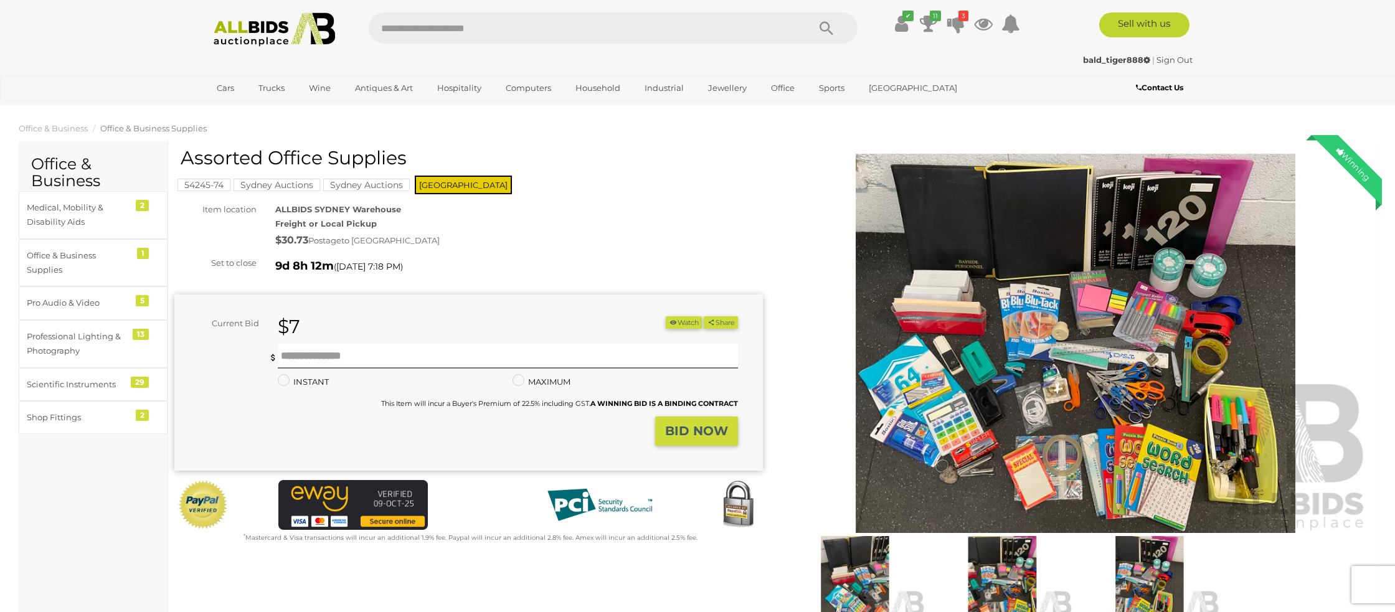
click at [1168, 59] on link "Sign Out" at bounding box center [1174, 60] width 36 height 10
